Goal: Use online tool/utility: Utilize a website feature to perform a specific function

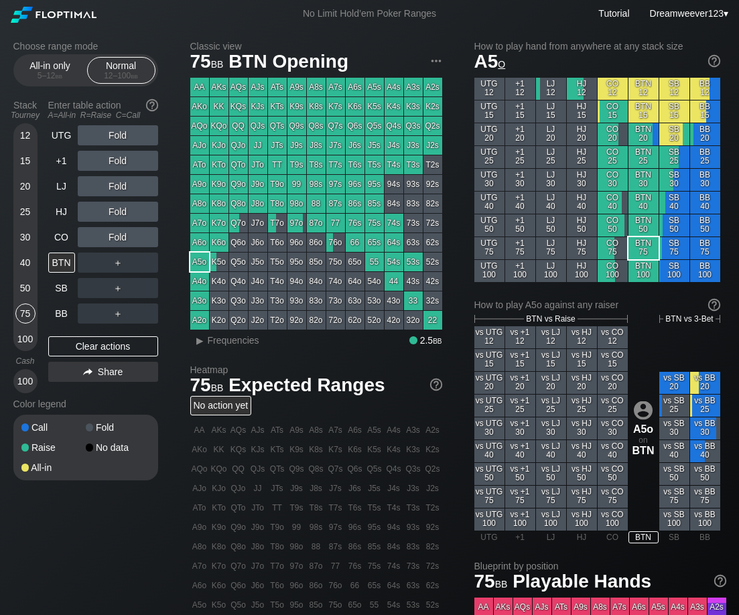
scroll to position [27, 0]
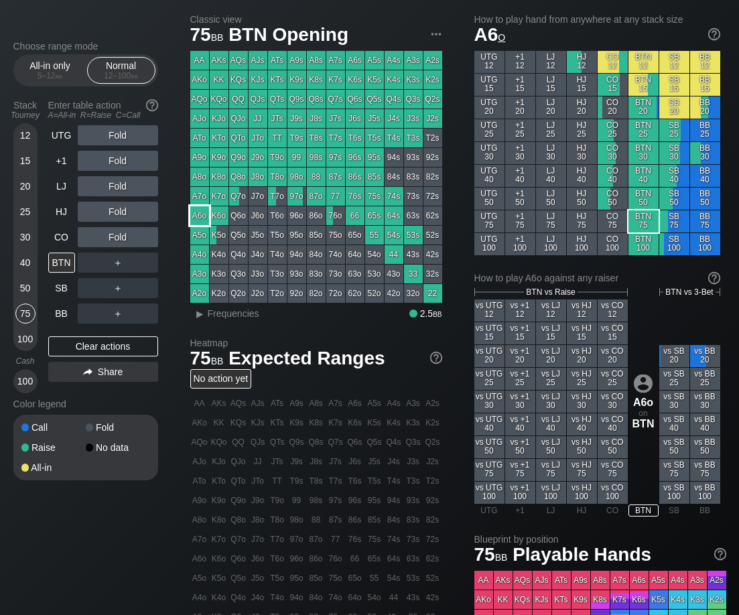
click at [199, 216] on div "A6o" at bounding box center [199, 215] width 19 height 19
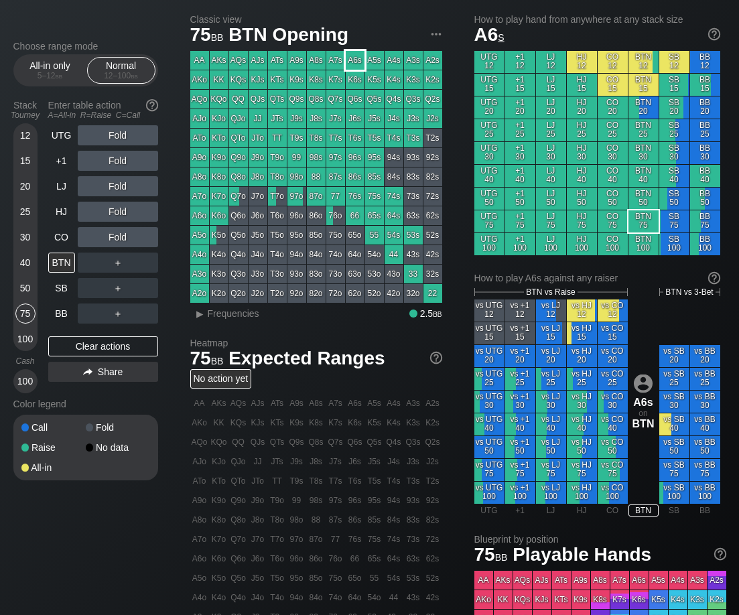
click at [356, 59] on div "A6s" at bounding box center [355, 60] width 19 height 19
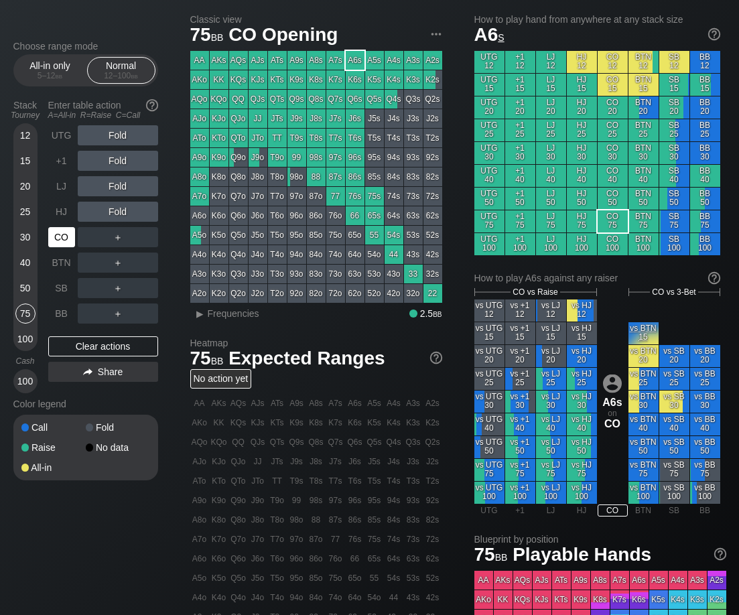
click at [53, 239] on div "CO" at bounding box center [61, 237] width 27 height 20
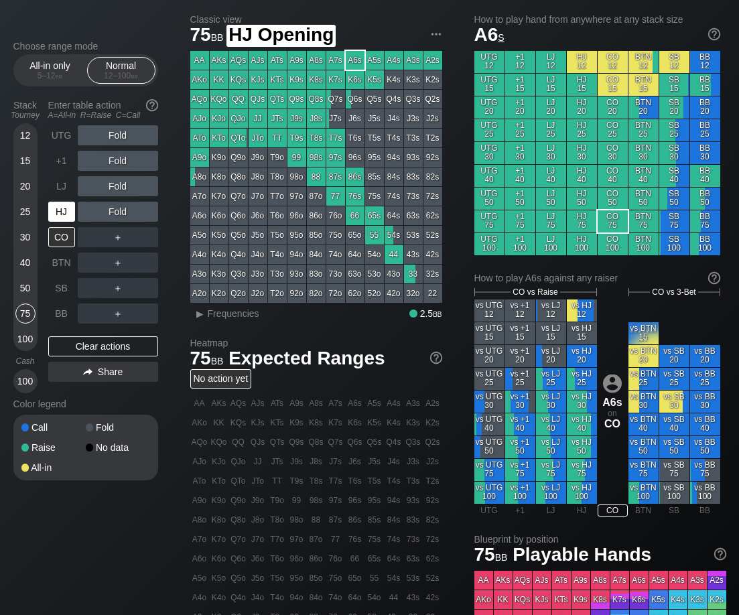
click at [57, 222] on div "HJ" at bounding box center [61, 212] width 27 height 20
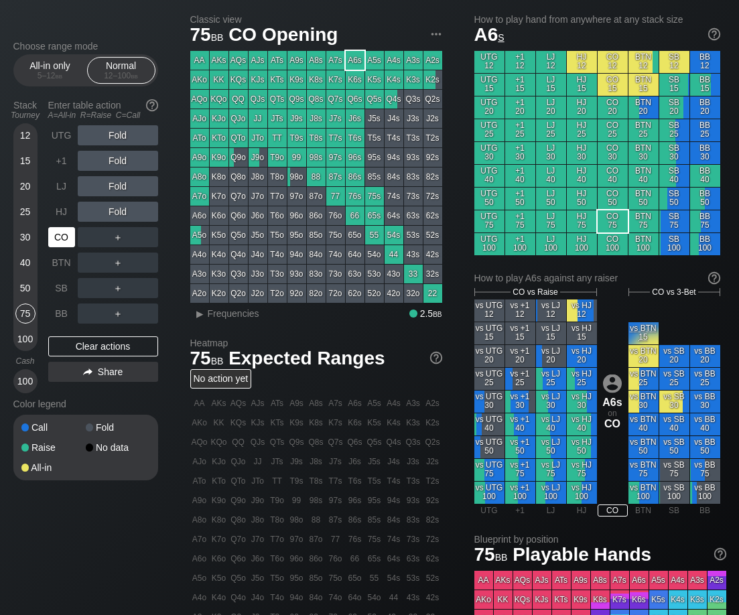
click at [58, 240] on div "CO" at bounding box center [61, 237] width 27 height 20
click at [68, 215] on div "HJ" at bounding box center [61, 212] width 27 height 20
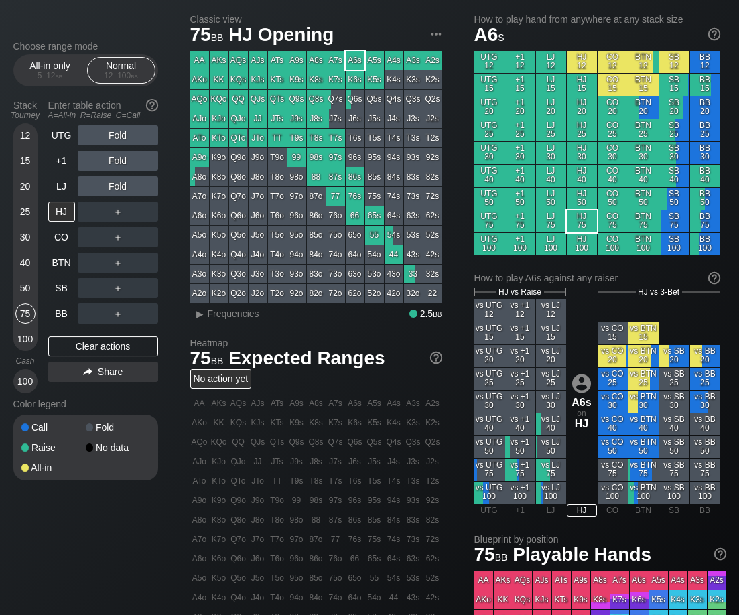
click at [436, 62] on div "A2s" at bounding box center [432, 60] width 19 height 19
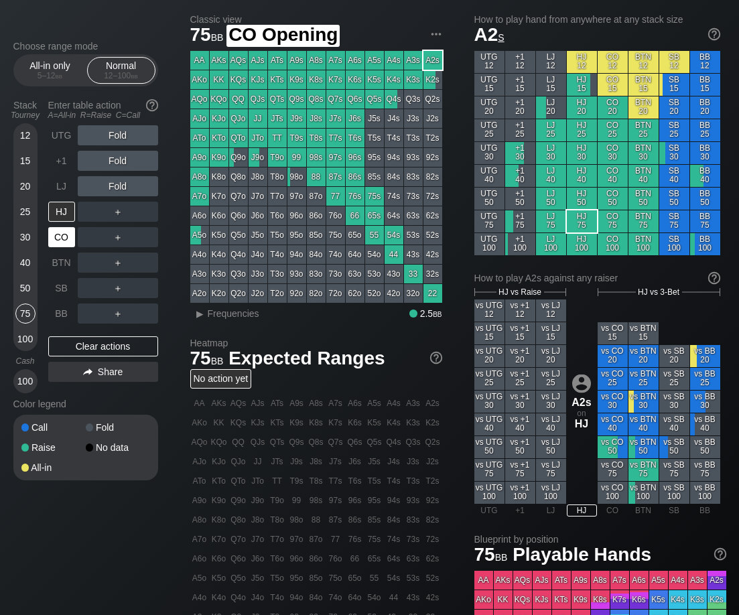
click at [68, 238] on div "CO" at bounding box center [61, 237] width 27 height 20
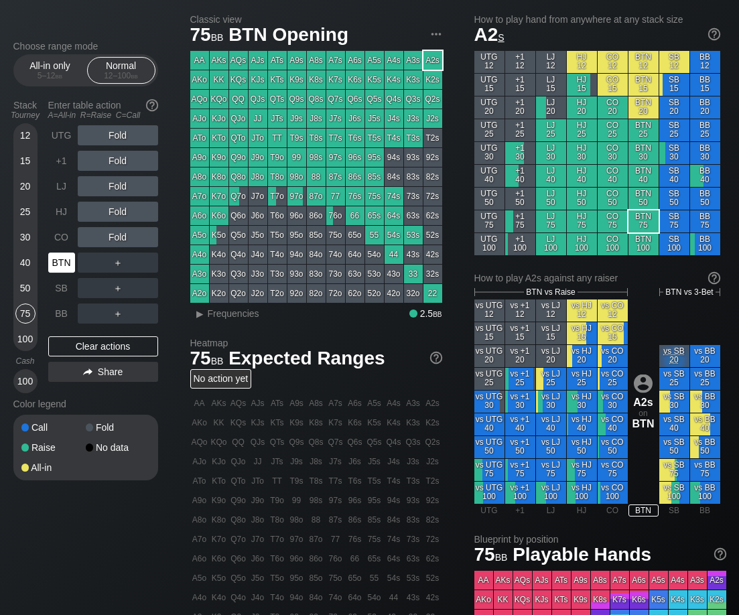
click at [66, 261] on div "BTN" at bounding box center [61, 263] width 27 height 20
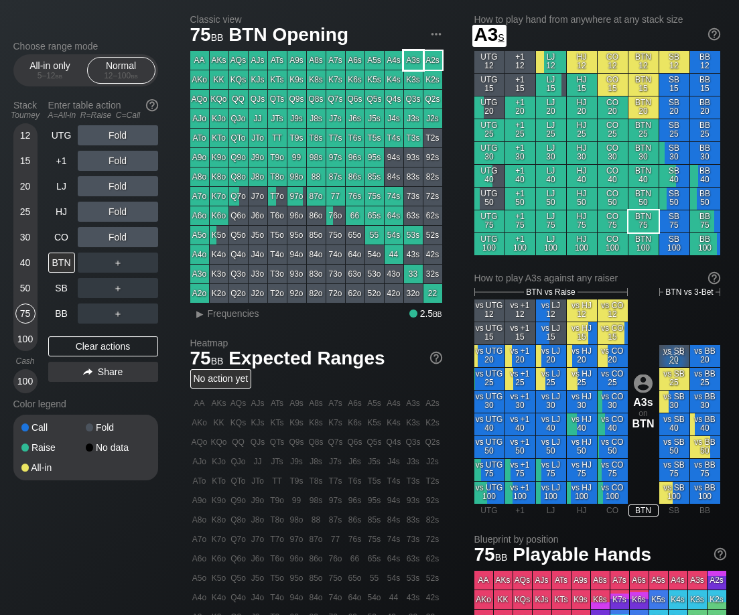
click at [418, 59] on div "A3s" at bounding box center [413, 60] width 19 height 19
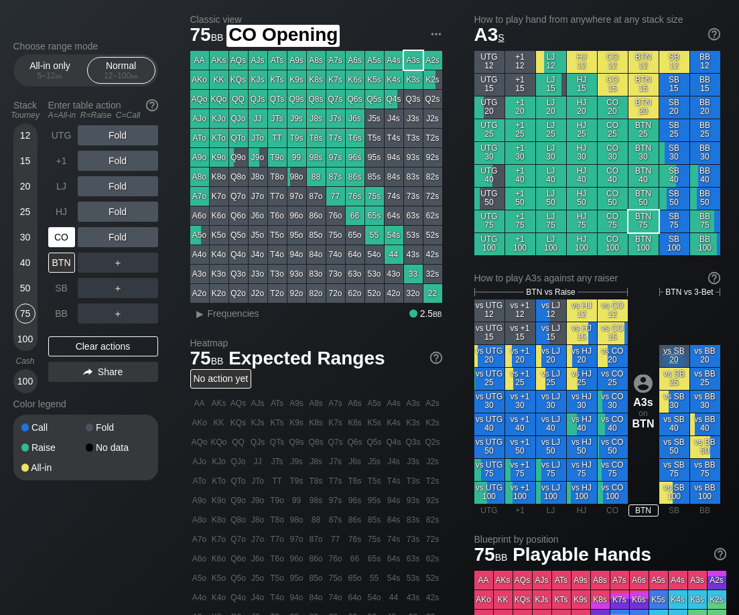
click at [62, 241] on div "CO" at bounding box center [61, 237] width 27 height 20
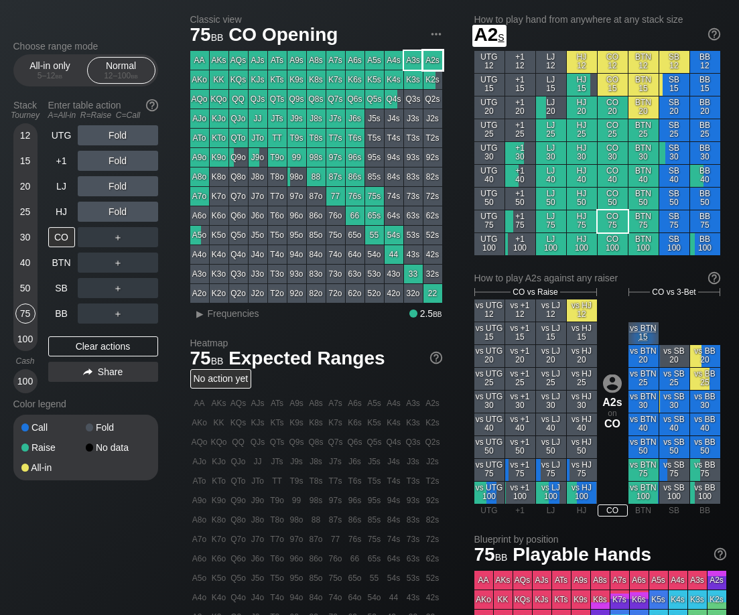
click at [440, 58] on div "A2s" at bounding box center [432, 60] width 19 height 19
click at [63, 244] on div "CO" at bounding box center [61, 237] width 27 height 20
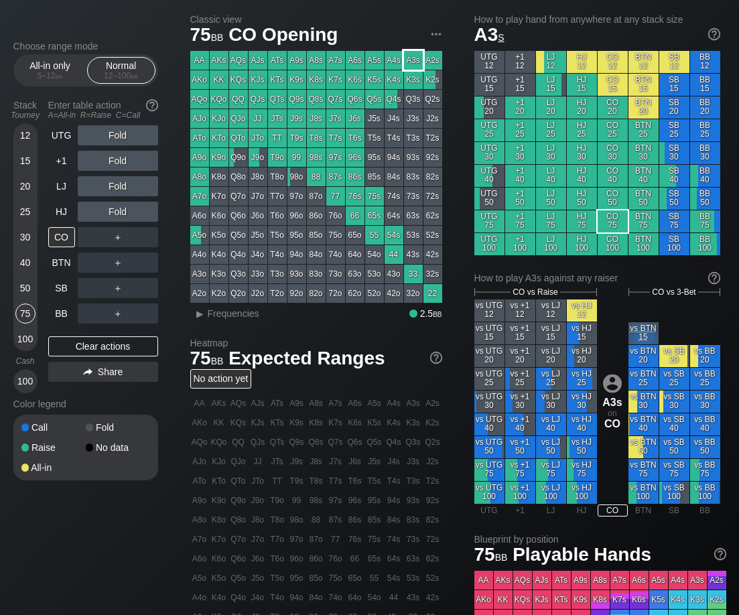
click at [413, 60] on div "A3s" at bounding box center [413, 60] width 19 height 19
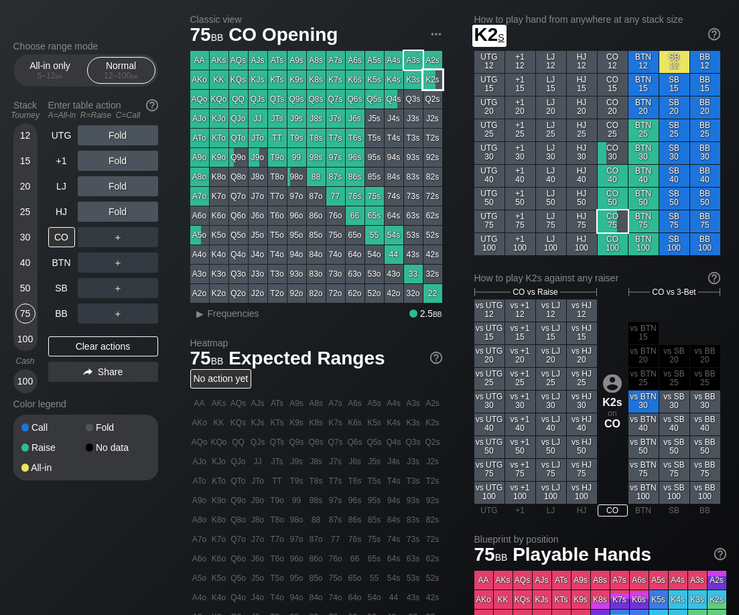
click at [434, 64] on div "A2s" at bounding box center [432, 60] width 19 height 19
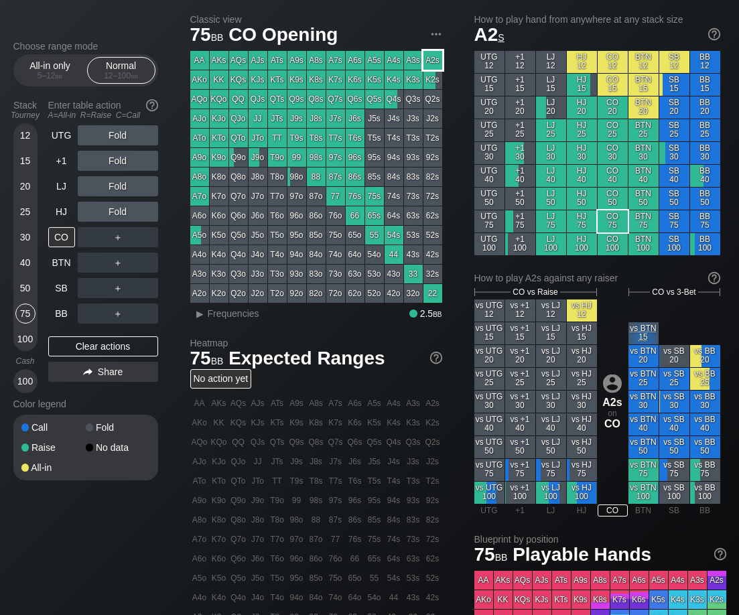
click at [437, 60] on div "A2s" at bounding box center [432, 60] width 19 height 19
click at [62, 243] on div "CO" at bounding box center [61, 237] width 27 height 20
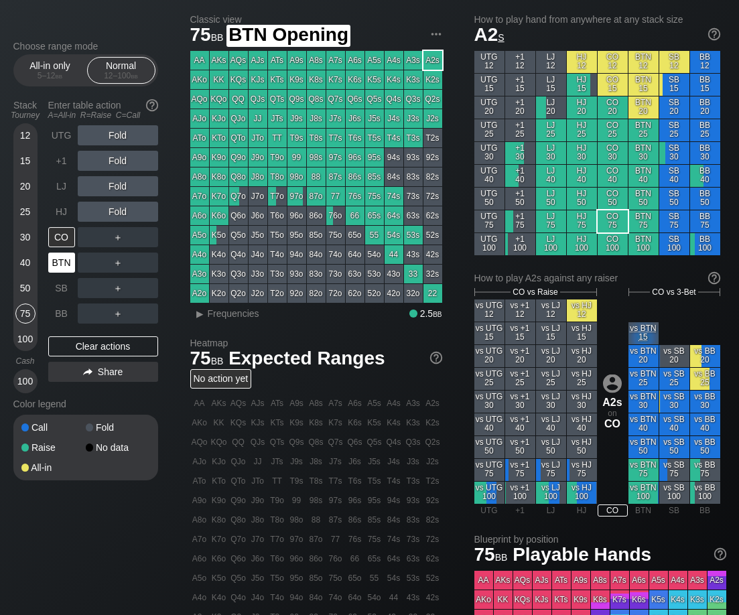
click at [58, 265] on div "BTN" at bounding box center [61, 263] width 27 height 20
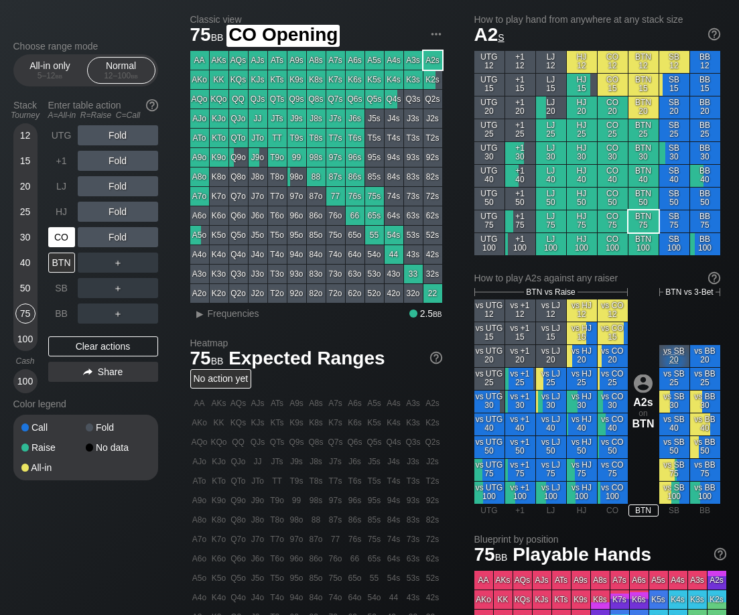
click at [62, 239] on div "CO" at bounding box center [61, 237] width 27 height 20
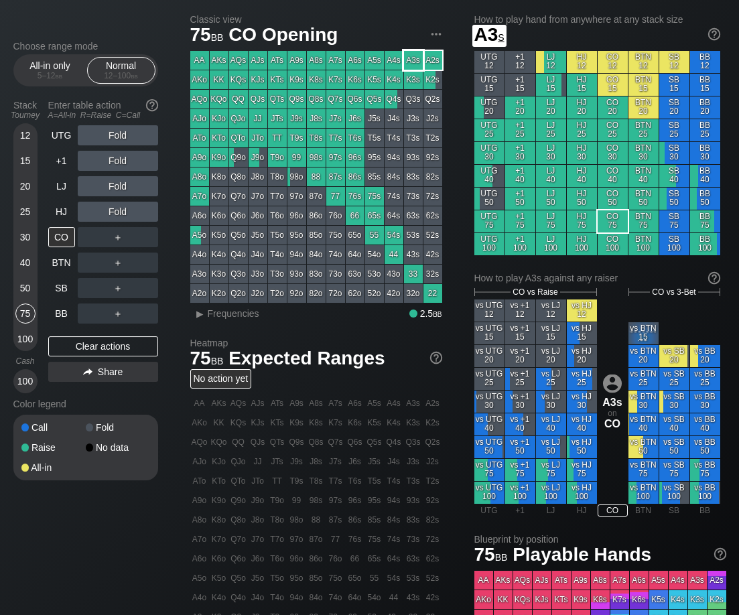
click at [419, 58] on div "A3s" at bounding box center [413, 60] width 19 height 19
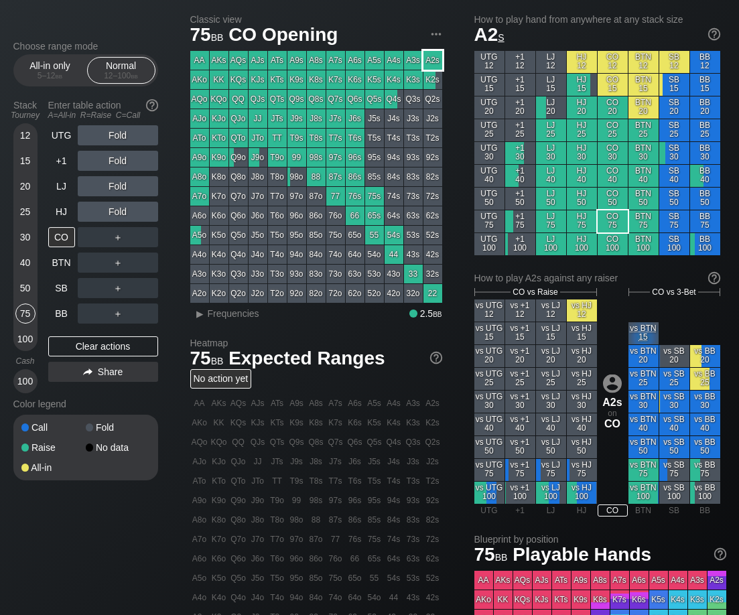
click at [438, 61] on div "A2s" at bounding box center [432, 60] width 19 height 19
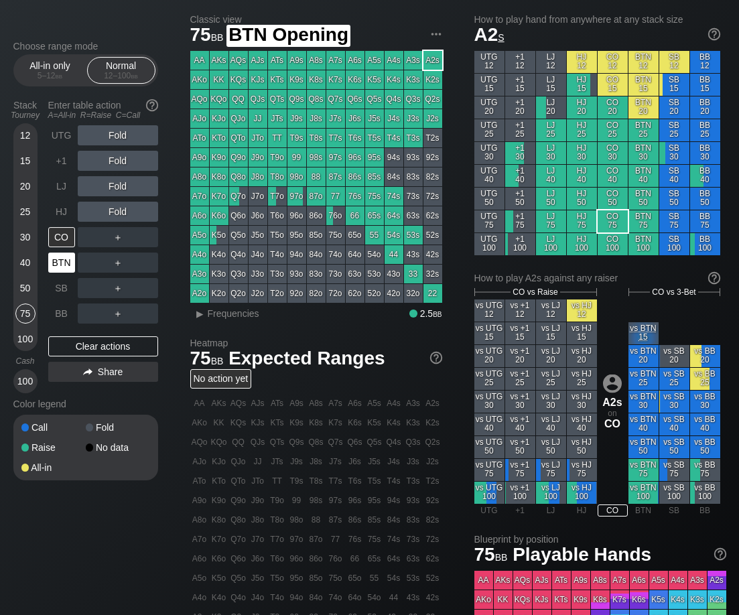
click at [66, 267] on div "BTN" at bounding box center [61, 263] width 27 height 20
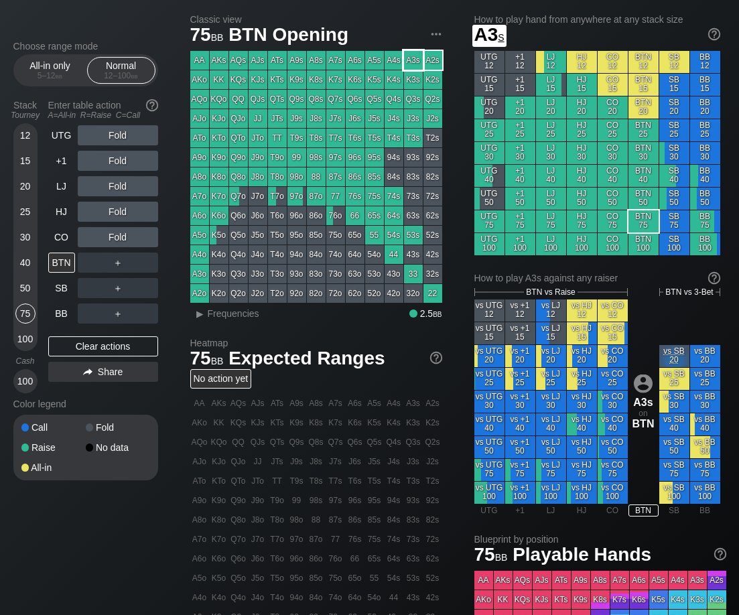
click at [413, 62] on div "A3s" at bounding box center [413, 60] width 19 height 19
click at [411, 61] on div "A3s" at bounding box center [413, 60] width 19 height 19
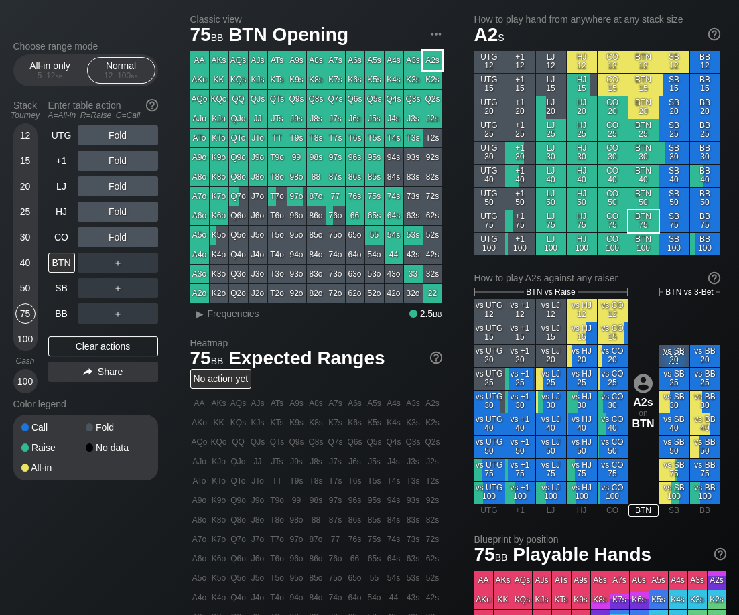
click at [434, 62] on div "A2s" at bounding box center [432, 60] width 19 height 19
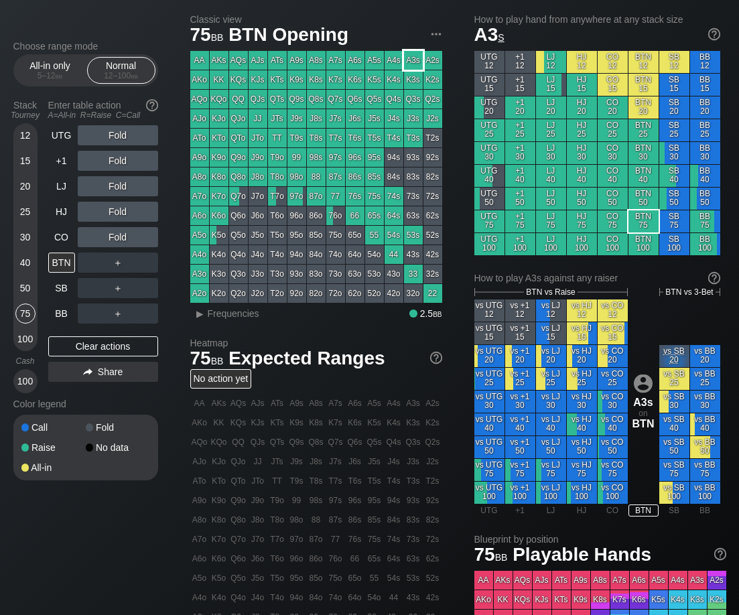
click at [413, 62] on div "A3s" at bounding box center [413, 60] width 19 height 19
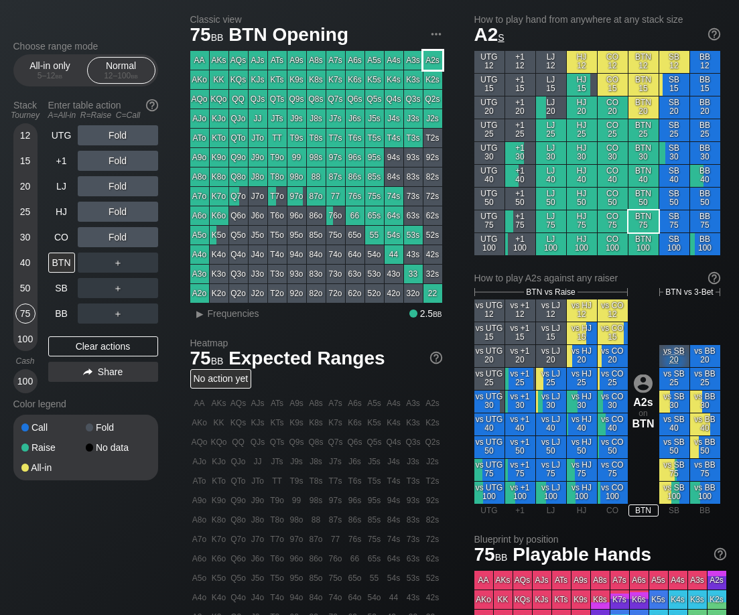
click at [432, 62] on div "A2s" at bounding box center [432, 60] width 19 height 19
click at [434, 60] on div "A2s" at bounding box center [432, 60] width 19 height 19
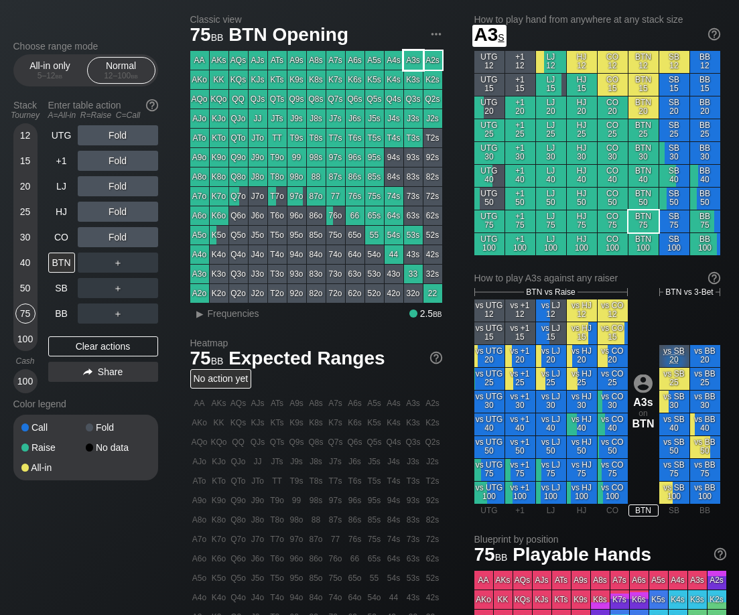
click at [415, 57] on div "A3s" at bounding box center [413, 60] width 19 height 19
click at [432, 57] on div "A2s" at bounding box center [432, 60] width 19 height 19
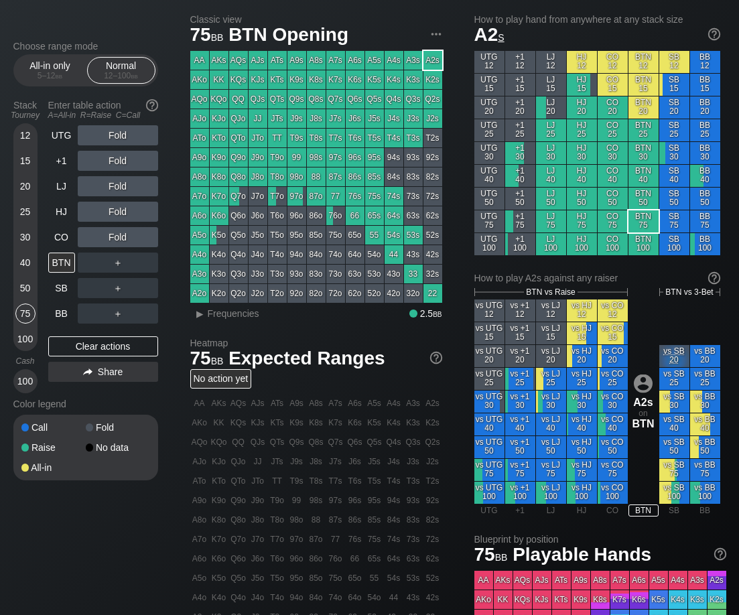
click at [416, 60] on div "A3s" at bounding box center [413, 60] width 19 height 19
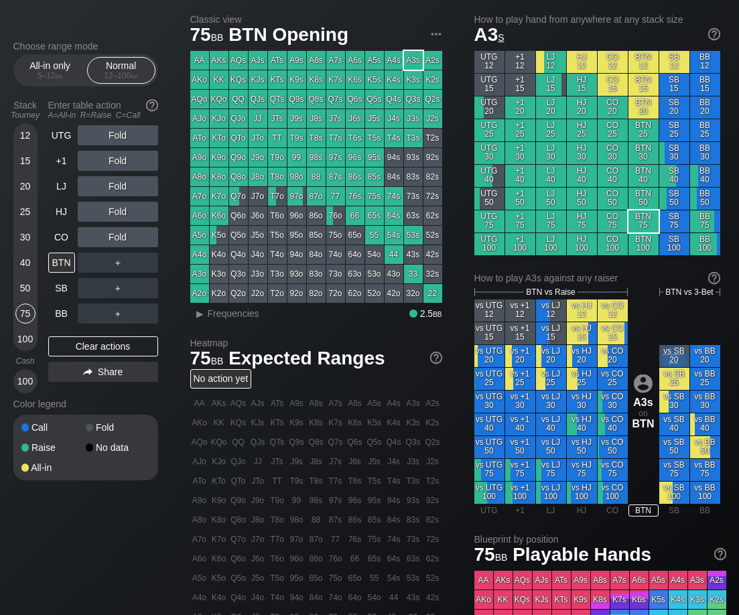
click at [430, 80] on div "K2s" at bounding box center [432, 79] width 19 height 19
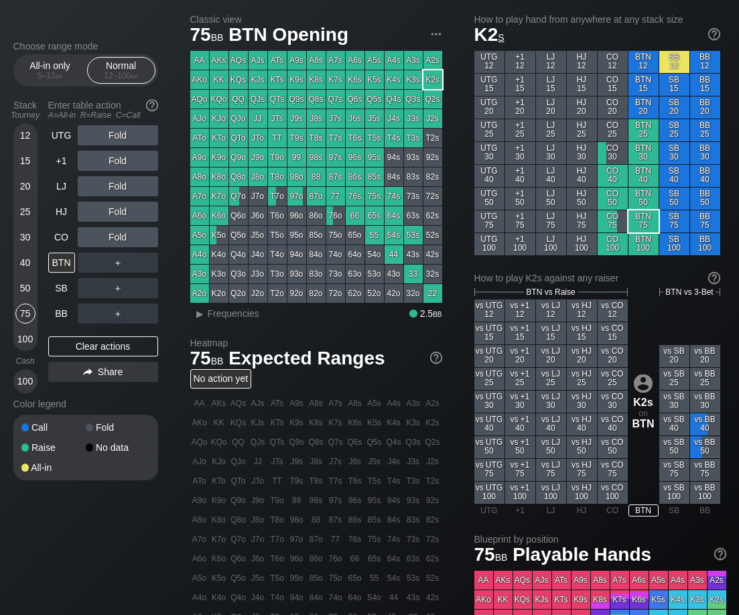
click at [415, 76] on div "K3s" at bounding box center [413, 79] width 19 height 19
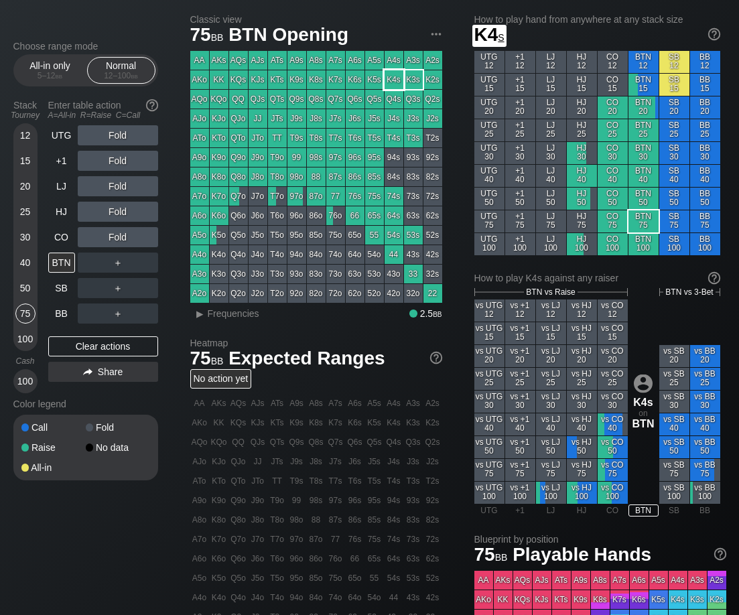
click at [394, 77] on div "K4s" at bounding box center [394, 79] width 19 height 19
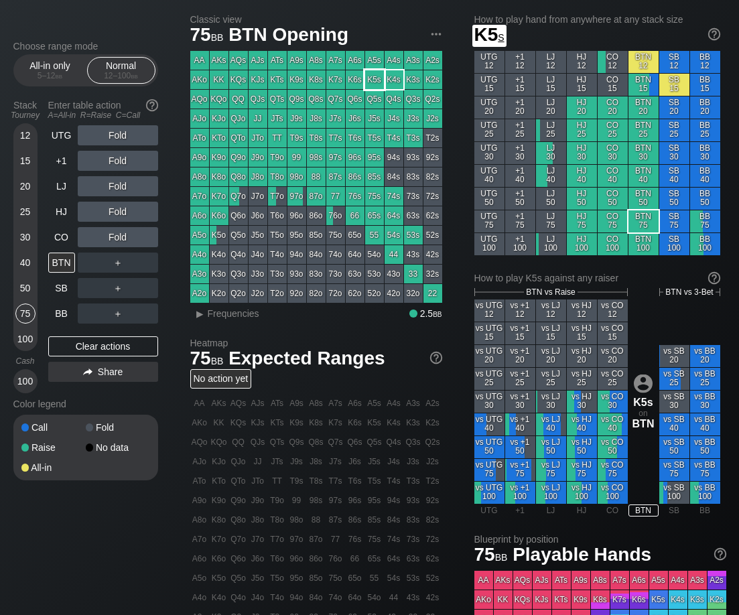
click at [379, 77] on div "K5s" at bounding box center [374, 79] width 19 height 19
click at [352, 78] on div "K6s" at bounding box center [355, 79] width 19 height 19
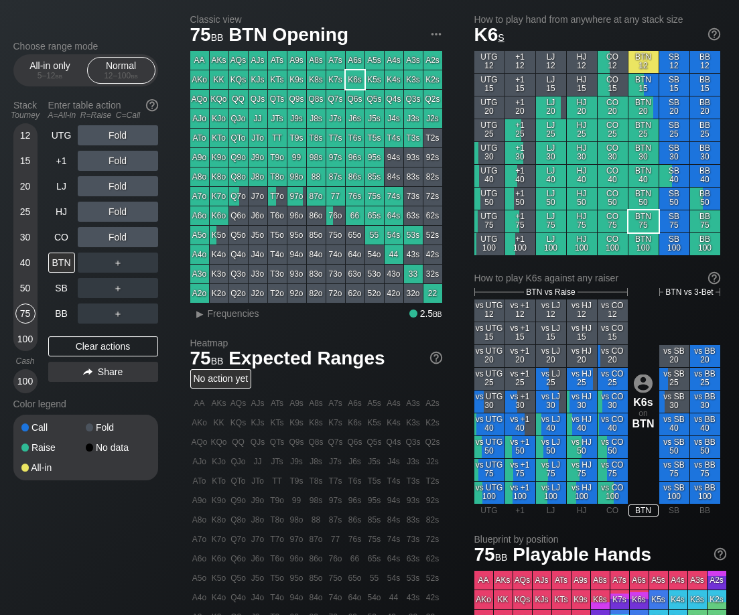
click at [334, 80] on div "K7s" at bounding box center [335, 79] width 19 height 19
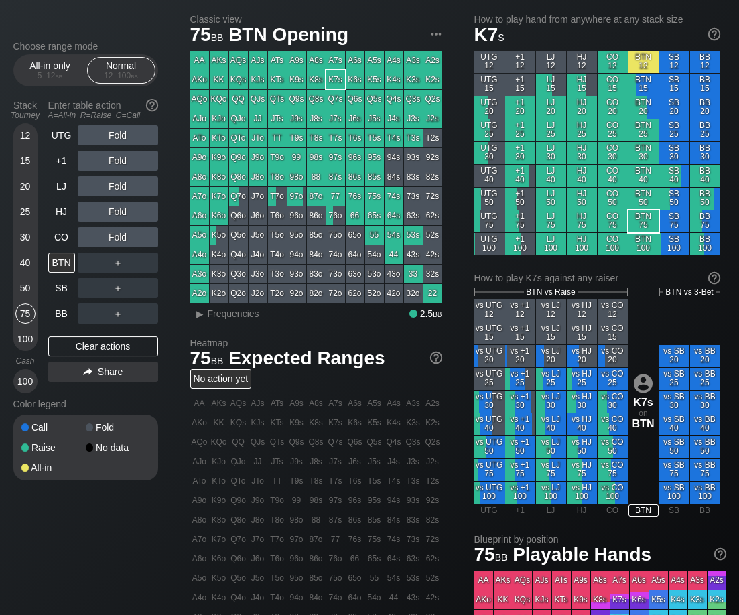
click at [317, 79] on div "K8s" at bounding box center [316, 79] width 19 height 19
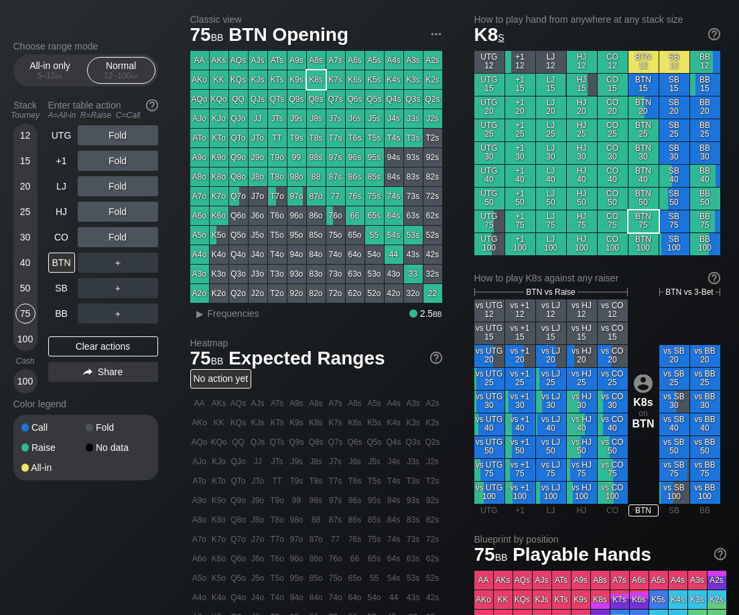
click at [432, 101] on div "Q2s" at bounding box center [432, 99] width 19 height 19
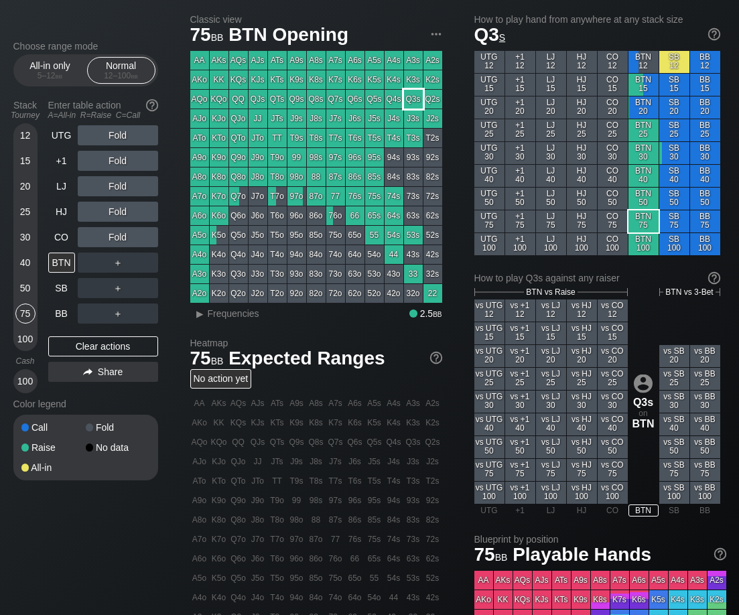
click at [413, 101] on div "Q3s" at bounding box center [413, 99] width 19 height 19
click at [437, 100] on div "Q2s" at bounding box center [432, 99] width 19 height 19
click at [415, 102] on div "Q3s" at bounding box center [413, 99] width 19 height 19
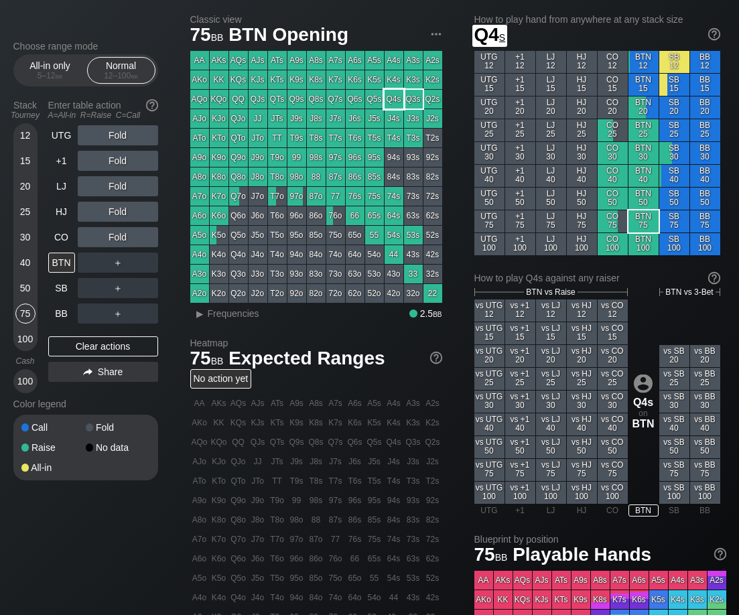
click at [397, 100] on div "Q4s" at bounding box center [394, 99] width 19 height 19
click at [371, 96] on div "Q5s" at bounding box center [374, 99] width 19 height 19
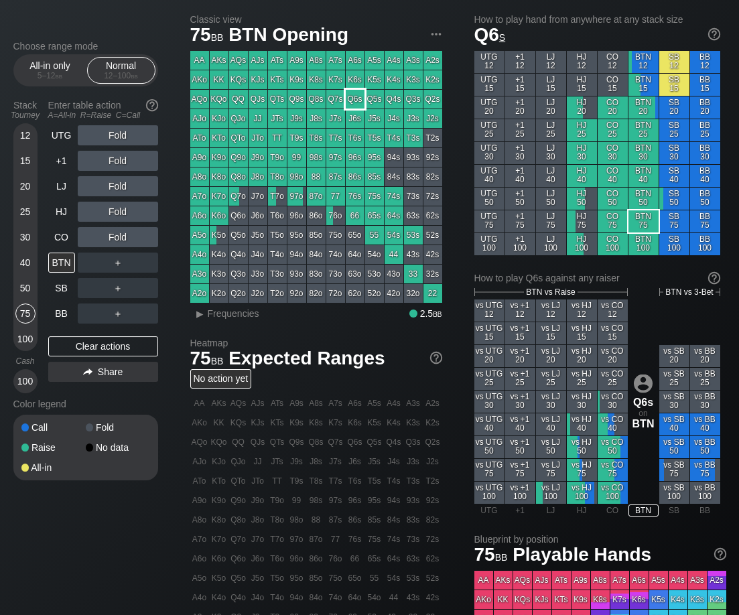
click at [356, 98] on div "Q6s" at bounding box center [355, 99] width 19 height 19
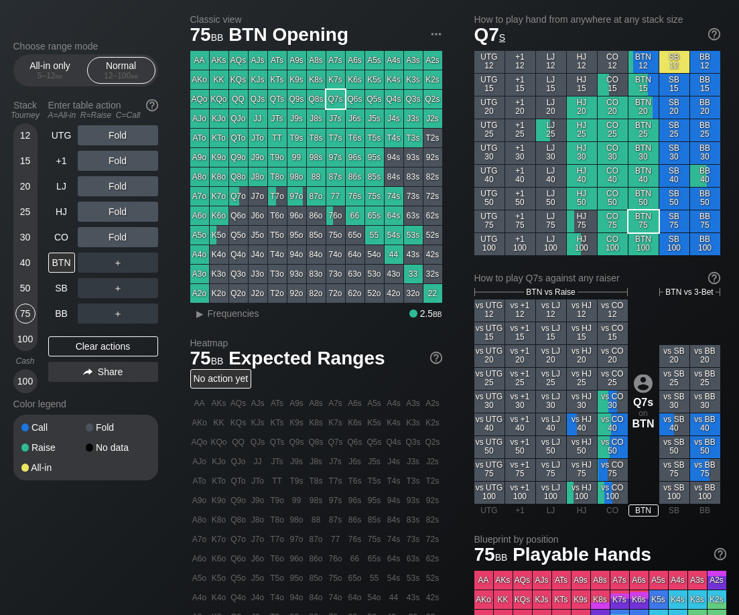
click at [334, 98] on div "Q7s" at bounding box center [335, 99] width 19 height 19
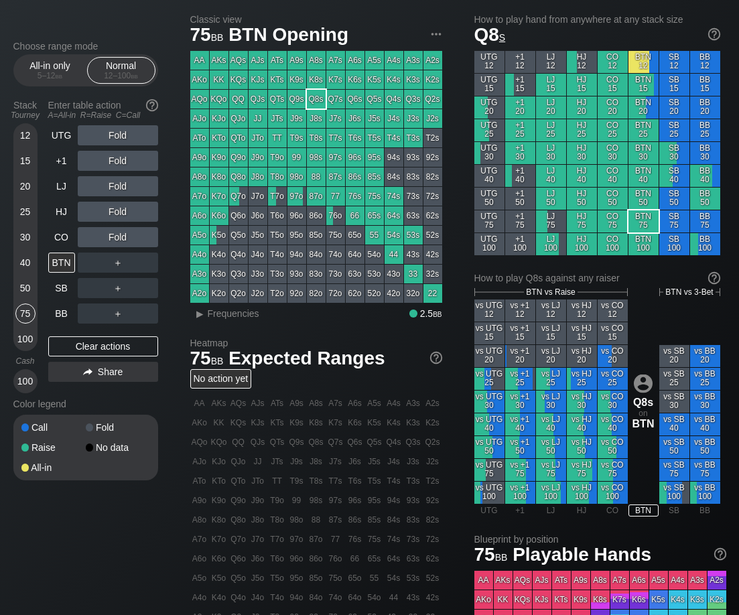
click at [316, 101] on div "Q8s" at bounding box center [316, 99] width 19 height 19
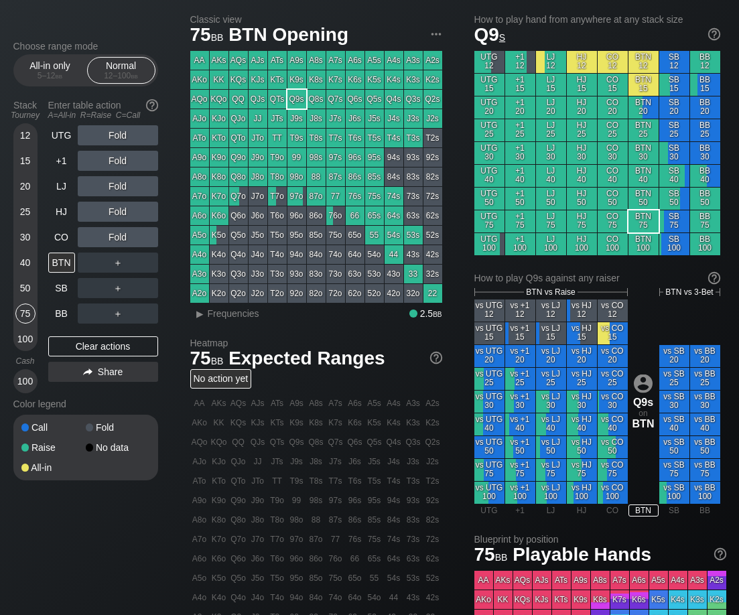
click at [293, 101] on div "Q9s" at bounding box center [296, 99] width 19 height 19
click at [434, 121] on div "J2s" at bounding box center [432, 118] width 19 height 19
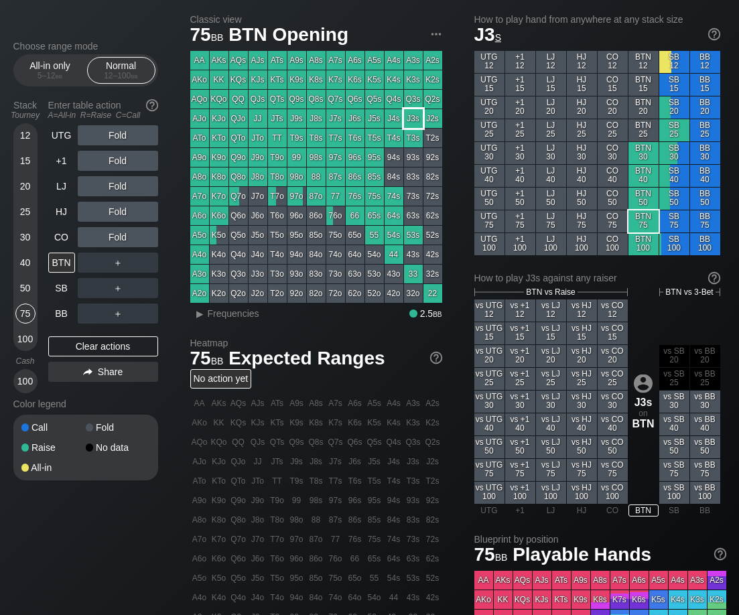
click at [413, 121] on div "J3s" at bounding box center [413, 118] width 19 height 19
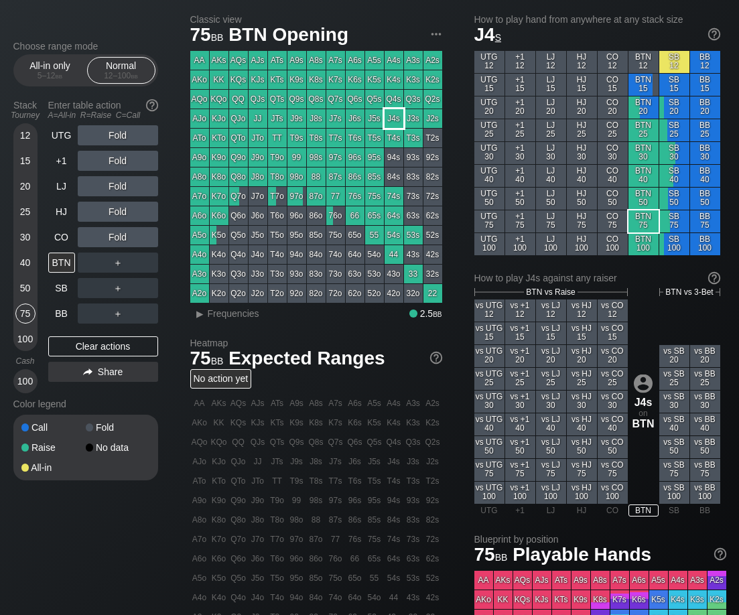
click at [397, 121] on div "J4s" at bounding box center [394, 118] width 19 height 19
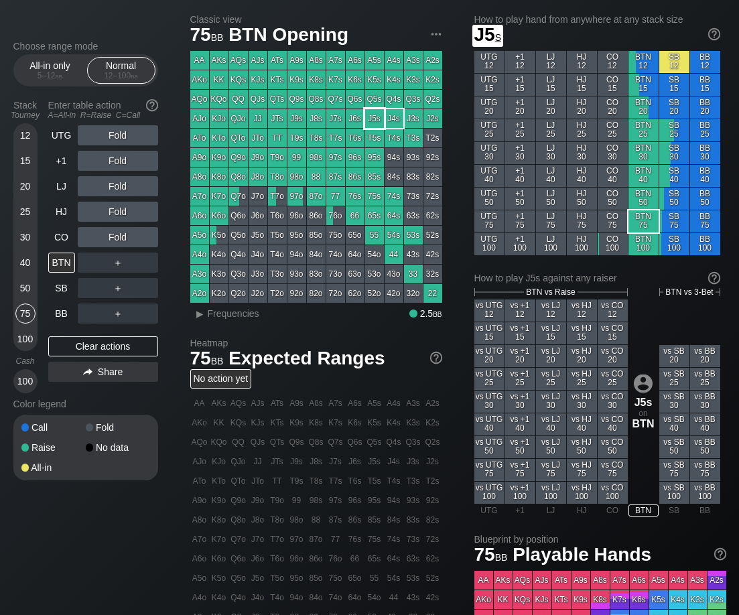
click at [379, 121] on div "J5s" at bounding box center [374, 118] width 19 height 19
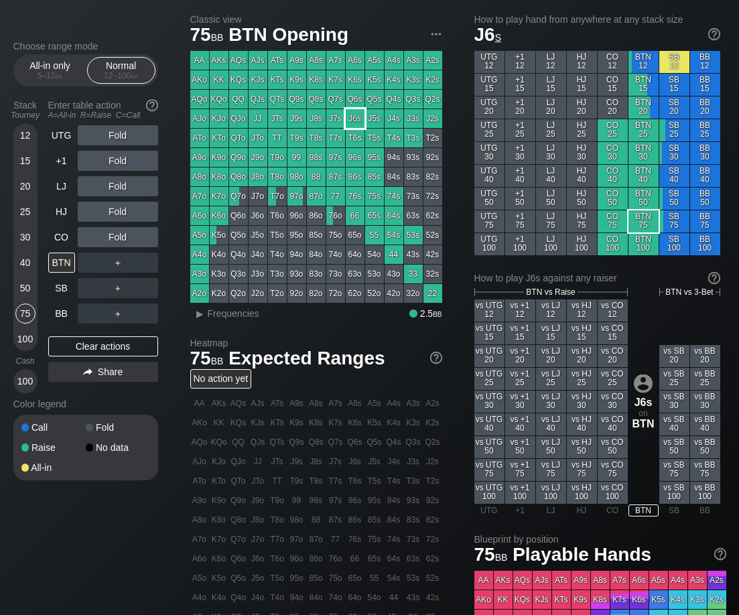
click at [359, 120] on div "J6s" at bounding box center [355, 118] width 19 height 19
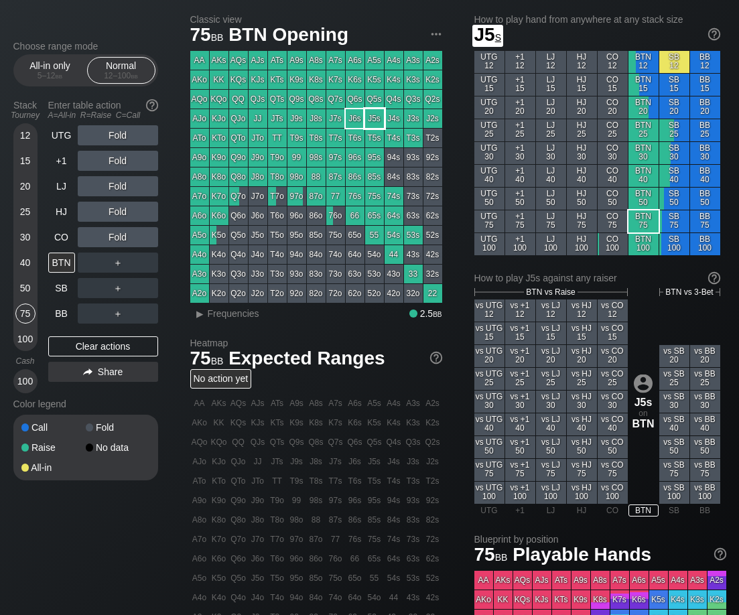
click at [370, 120] on div "J5s" at bounding box center [374, 118] width 19 height 19
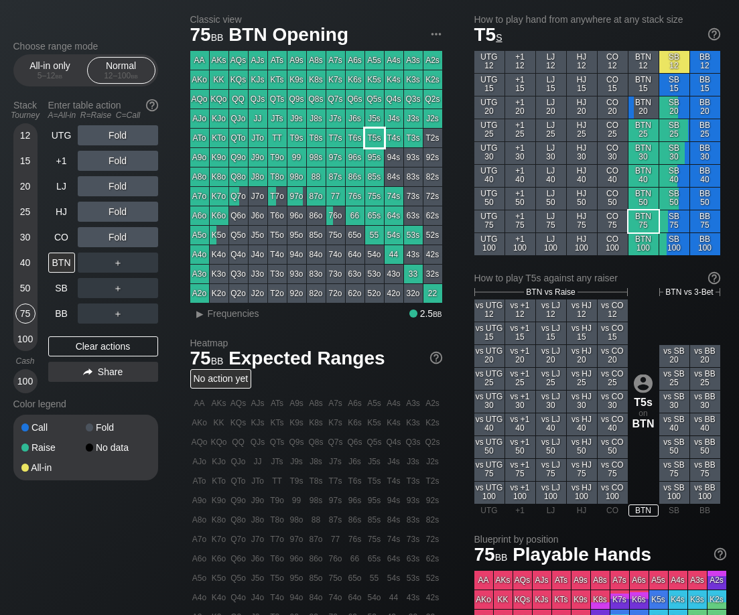
click at [376, 137] on div "T5s" at bounding box center [374, 138] width 19 height 19
click at [197, 96] on div "AQo" at bounding box center [199, 99] width 19 height 19
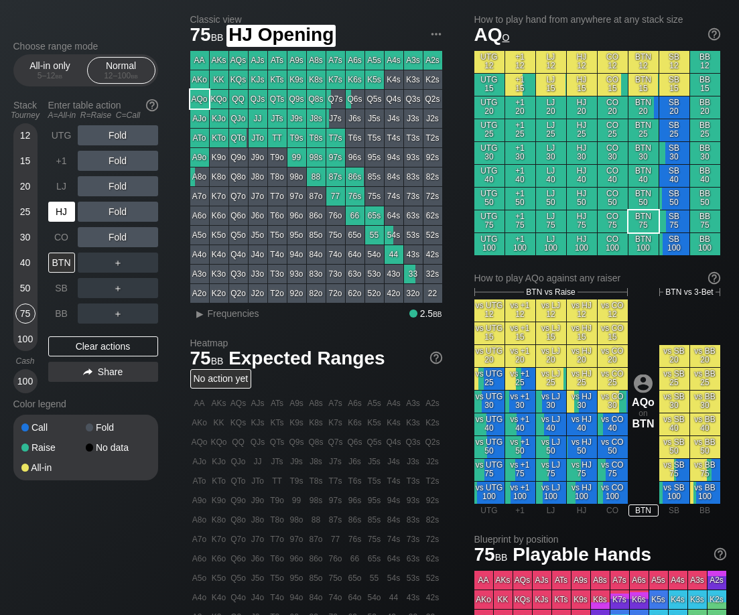
click at [69, 214] on div "HJ" at bounding box center [61, 212] width 27 height 20
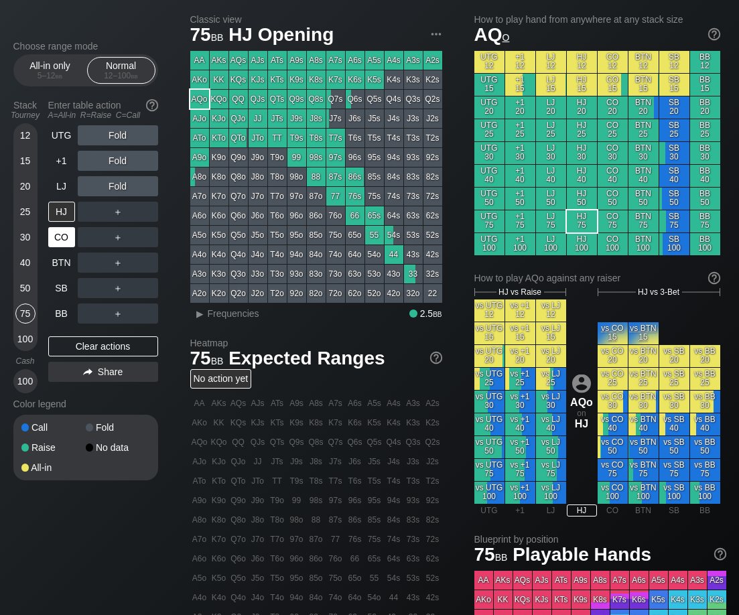
click at [57, 243] on div "CO" at bounding box center [61, 237] width 27 height 20
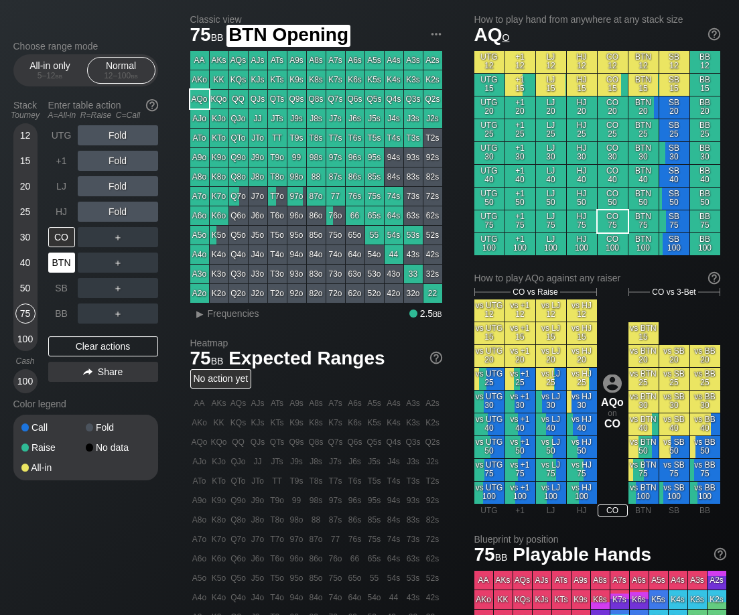
click at [60, 267] on div "BTN" at bounding box center [61, 263] width 27 height 20
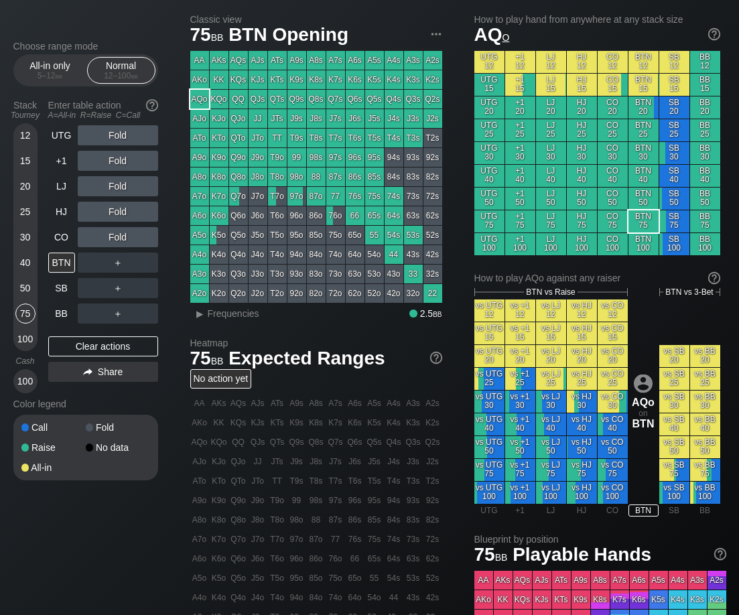
click at [200, 118] on div "AJo" at bounding box center [199, 118] width 19 height 19
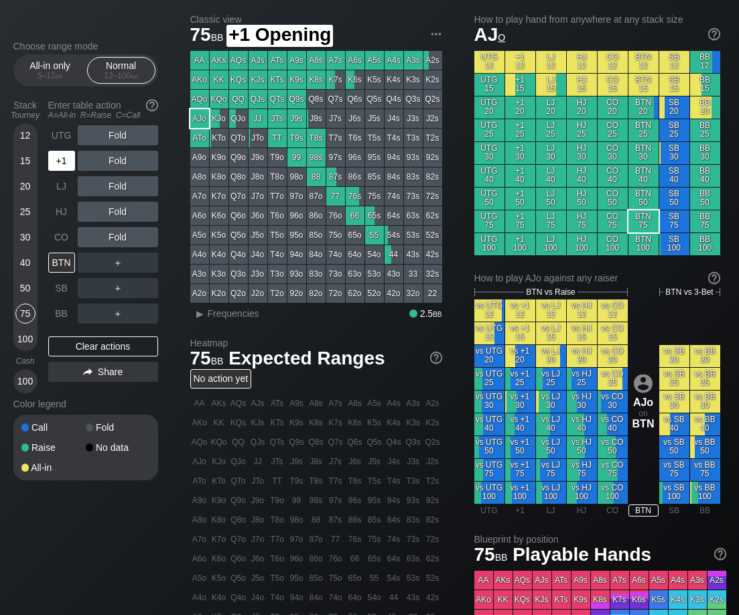
click at [57, 171] on div "+1" at bounding box center [61, 161] width 27 height 20
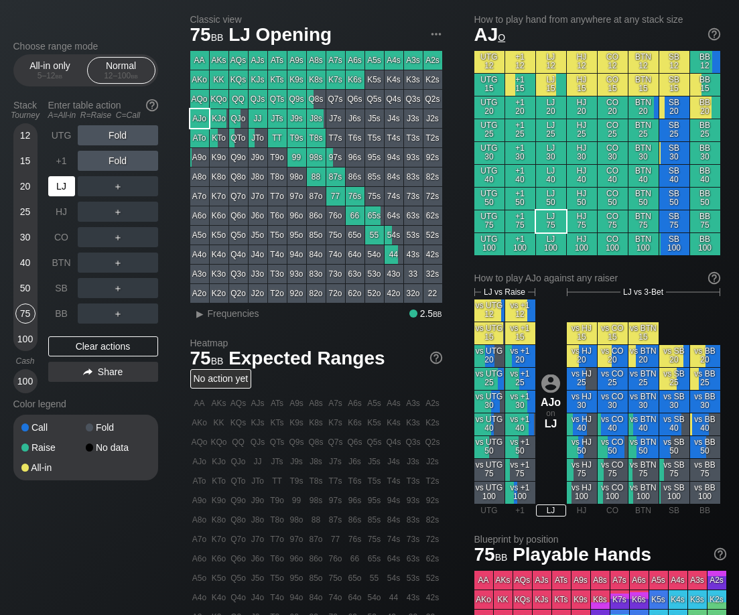
click at [65, 191] on div "LJ" at bounding box center [61, 186] width 27 height 20
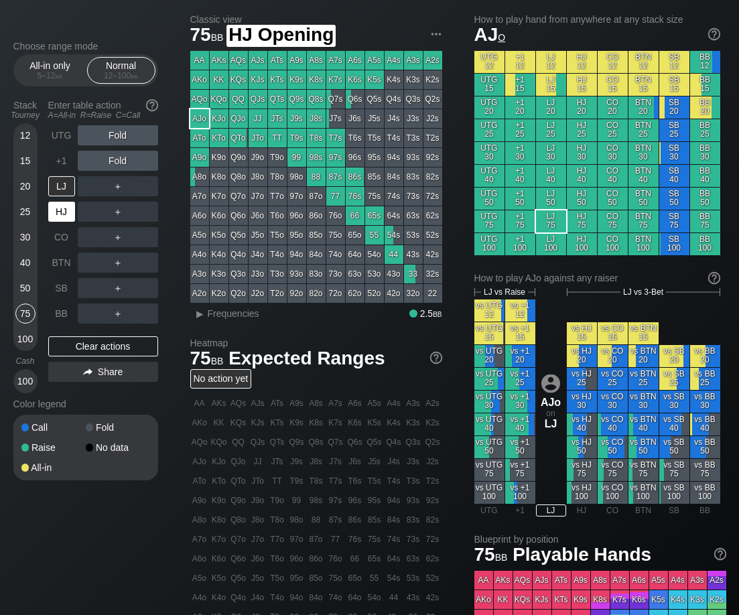
click at [60, 212] on div "HJ" at bounding box center [61, 212] width 27 height 20
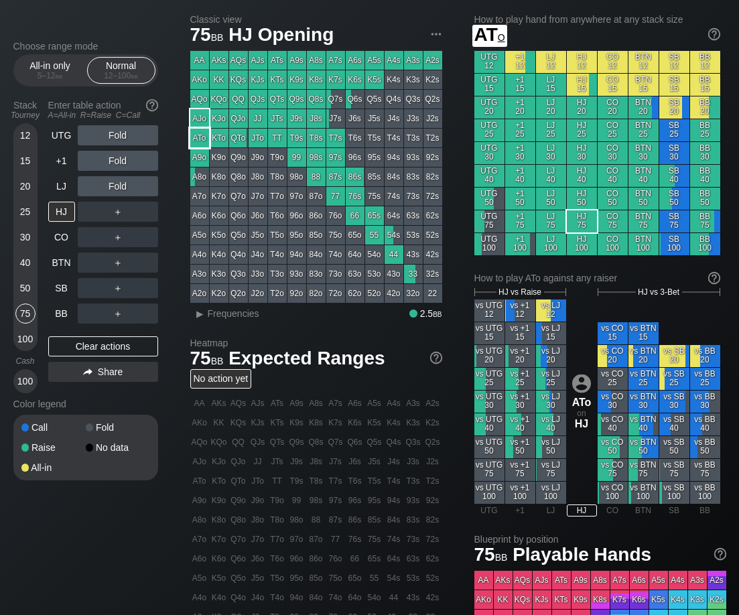
click at [198, 139] on div "ATo" at bounding box center [199, 138] width 19 height 19
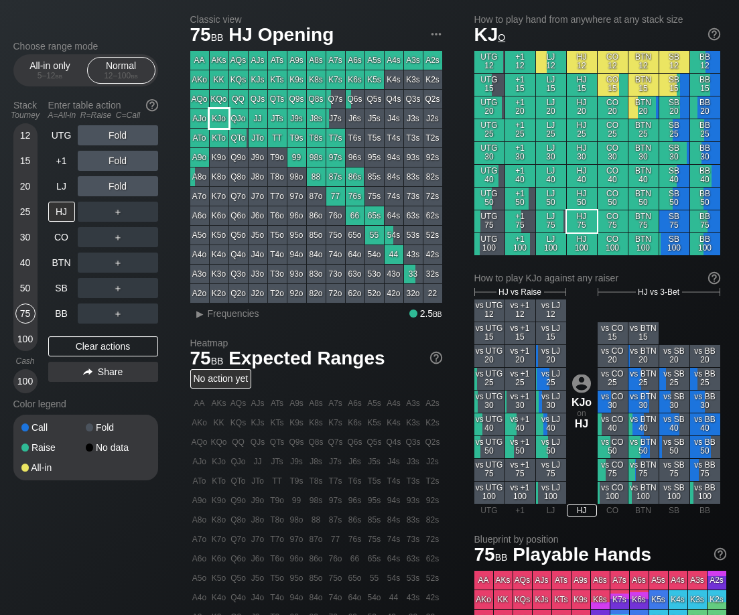
click at [223, 117] on div "KJo" at bounding box center [219, 118] width 19 height 19
